Goal: Task Accomplishment & Management: Use online tool/utility

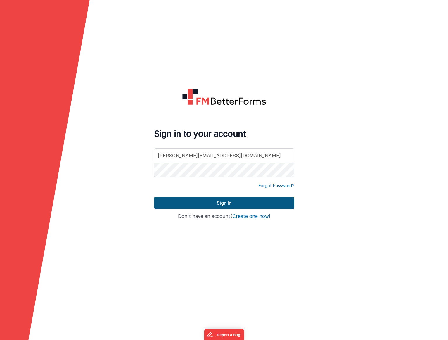
click at [225, 207] on button "Sign In" at bounding box center [224, 203] width 140 height 12
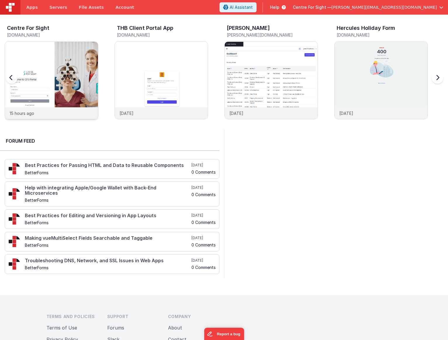
click at [44, 62] on img at bounding box center [51, 88] width 93 height 93
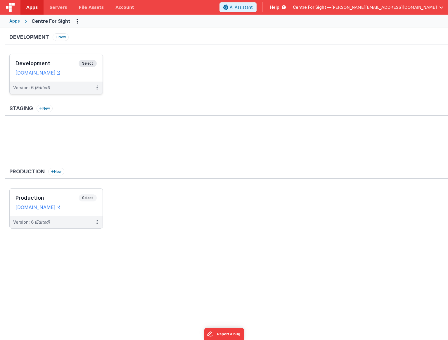
click at [89, 64] on span "Select" at bounding box center [88, 63] width 18 height 7
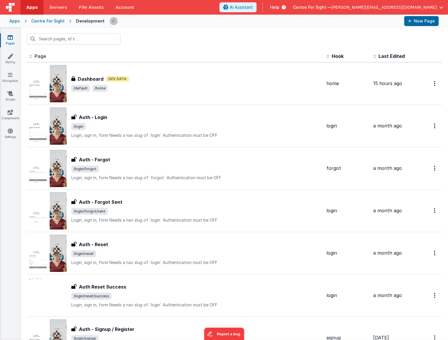
click at [29, 8] on span "Apps" at bounding box center [31, 7] width 11 height 6
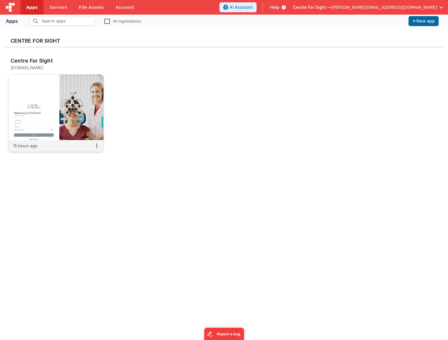
click at [54, 92] on img at bounding box center [55, 107] width 95 height 65
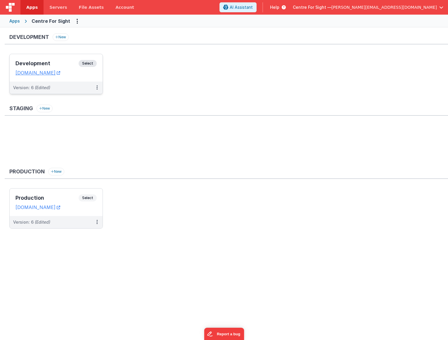
click at [89, 63] on span "Select" at bounding box center [88, 63] width 18 height 7
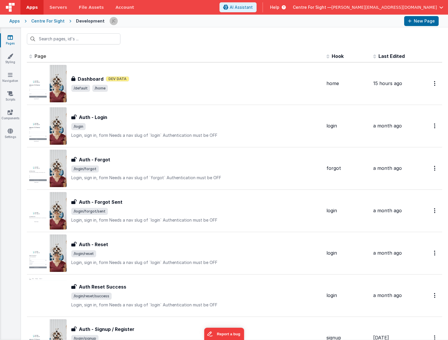
click at [43, 20] on div "Centre For Sight" at bounding box center [47, 21] width 33 height 6
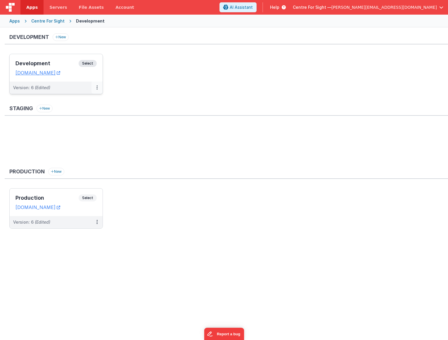
click at [97, 87] on icon at bounding box center [96, 87] width 1 height 0
click at [96, 88] on button at bounding box center [97, 88] width 11 height 12
click at [80, 123] on link "Deploy..." at bounding box center [76, 122] width 51 height 11
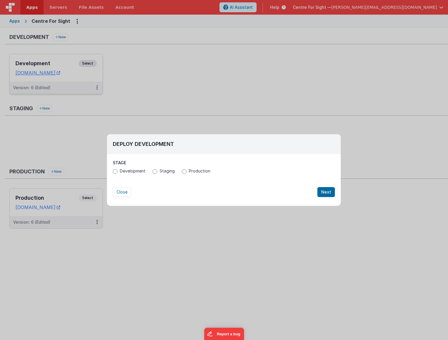
click at [192, 169] on span "Production" at bounding box center [200, 171] width 22 height 6
click at [187, 169] on input "Production" at bounding box center [184, 171] width 5 height 5
radio input "true"
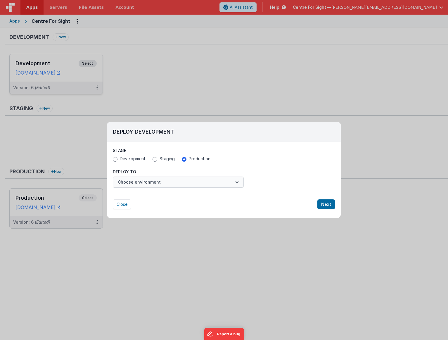
click at [217, 181] on button "Choose environment" at bounding box center [178, 182] width 131 height 11
click at [163, 197] on link "Production" at bounding box center [178, 196] width 131 height 11
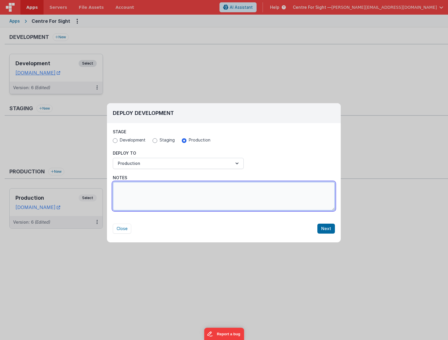
click at [247, 198] on textarea "Notes" at bounding box center [224, 196] width 222 height 29
type textarea "JCJ Latest fixes"
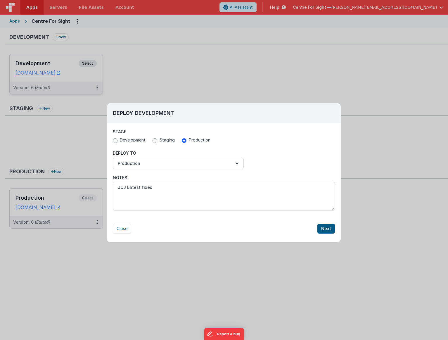
click at [327, 229] on button "Next" at bounding box center [326, 229] width 18 height 10
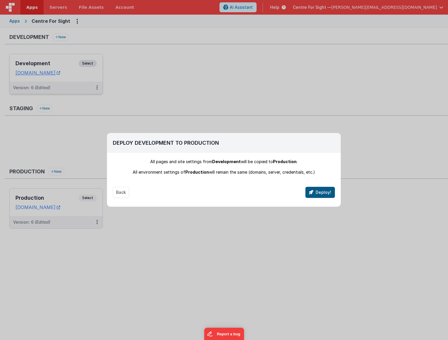
click at [322, 194] on button "Deploy!" at bounding box center [321, 192] width 30 height 11
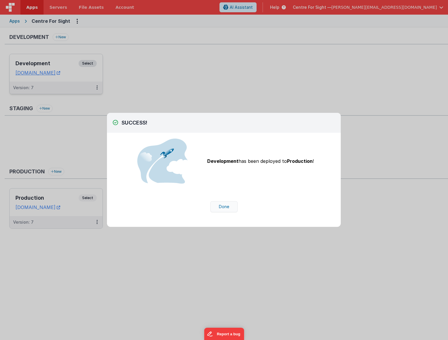
click at [227, 210] on button "Done" at bounding box center [223, 206] width 27 height 11
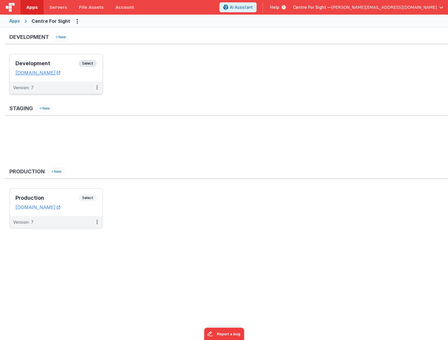
click at [207, 83] on ul "Development Select URLs [DOMAIN_NAME] Version: 7" at bounding box center [228, 77] width 439 height 46
click at [89, 199] on span "Select" at bounding box center [88, 197] width 18 height 7
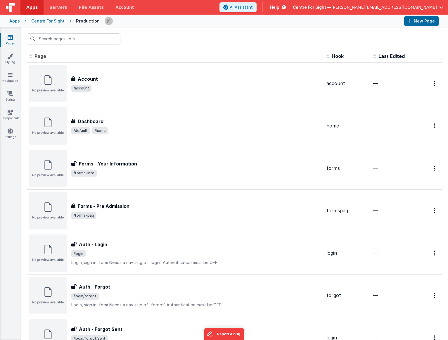
click at [54, 19] on div "Centre For Sight" at bounding box center [47, 21] width 33 height 6
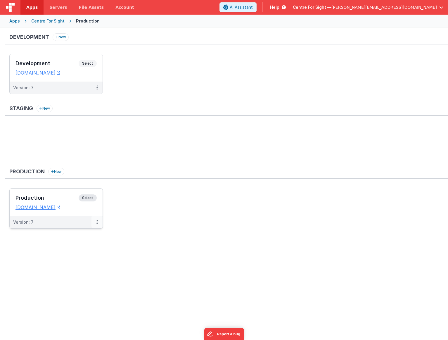
click at [96, 222] on button at bounding box center [97, 222] width 11 height 12
click at [87, 235] on div "Development New Development Select URLs [DOMAIN_NAME] Version: 7 Staging New Pr…" at bounding box center [226, 136] width 443 height 206
click at [96, 222] on icon at bounding box center [96, 222] width 1 height 0
click at [82, 237] on link "Edit" at bounding box center [76, 235] width 51 height 11
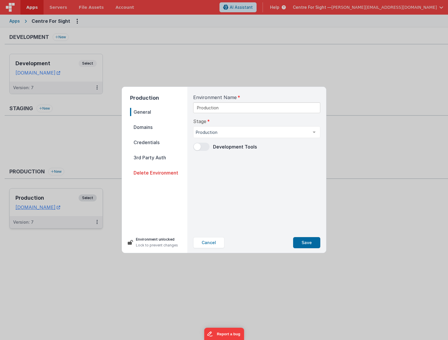
click at [242, 205] on div "Environment Name Production Stage Production Development Staging Production Lis…" at bounding box center [257, 160] width 137 height 146
click at [152, 141] on span "Credentials" at bounding box center [158, 142] width 57 height 8
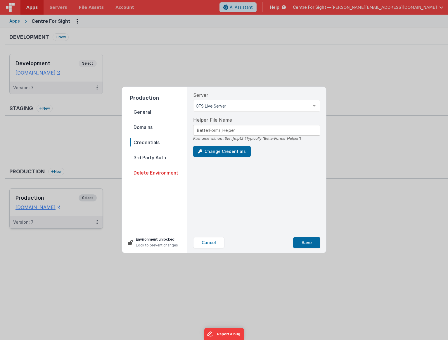
click at [149, 143] on span "Credentials" at bounding box center [158, 142] width 57 height 8
click at [209, 151] on button "Change Credentials" at bounding box center [222, 151] width 58 height 11
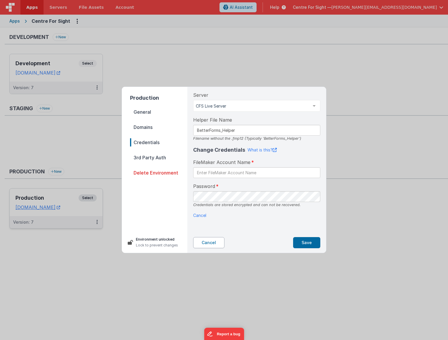
click at [205, 241] on button "Cancel" at bounding box center [208, 242] width 31 height 11
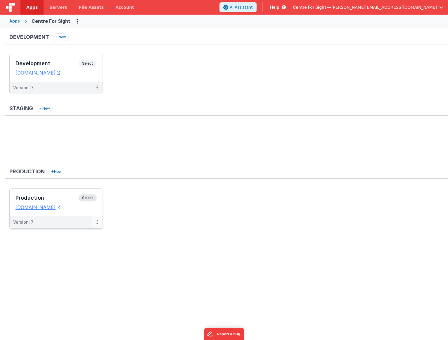
click at [98, 222] on button at bounding box center [97, 222] width 11 height 12
click at [140, 227] on div at bounding box center [224, 170] width 448 height 340
click at [60, 208] on icon at bounding box center [59, 207] width 4 height 0
click at [83, 196] on span "Select" at bounding box center [88, 197] width 18 height 7
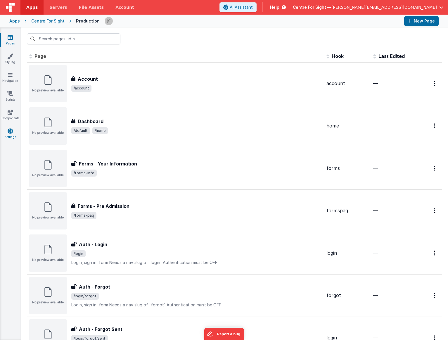
click at [14, 133] on link "Settings" at bounding box center [10, 134] width 21 height 12
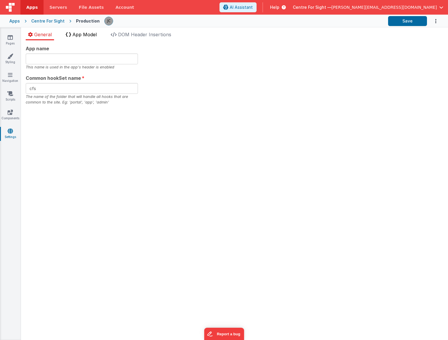
click at [87, 32] on span "App Model" at bounding box center [85, 35] width 24 height 6
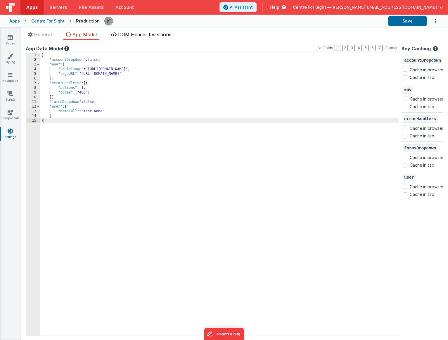
click at [148, 33] on span "DOM Header Insertions" at bounding box center [144, 35] width 53 height 6
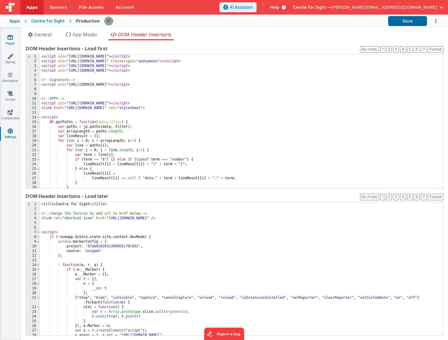
click at [11, 42] on link "Pages" at bounding box center [10, 40] width 21 height 12
